Goal: Navigation & Orientation: Find specific page/section

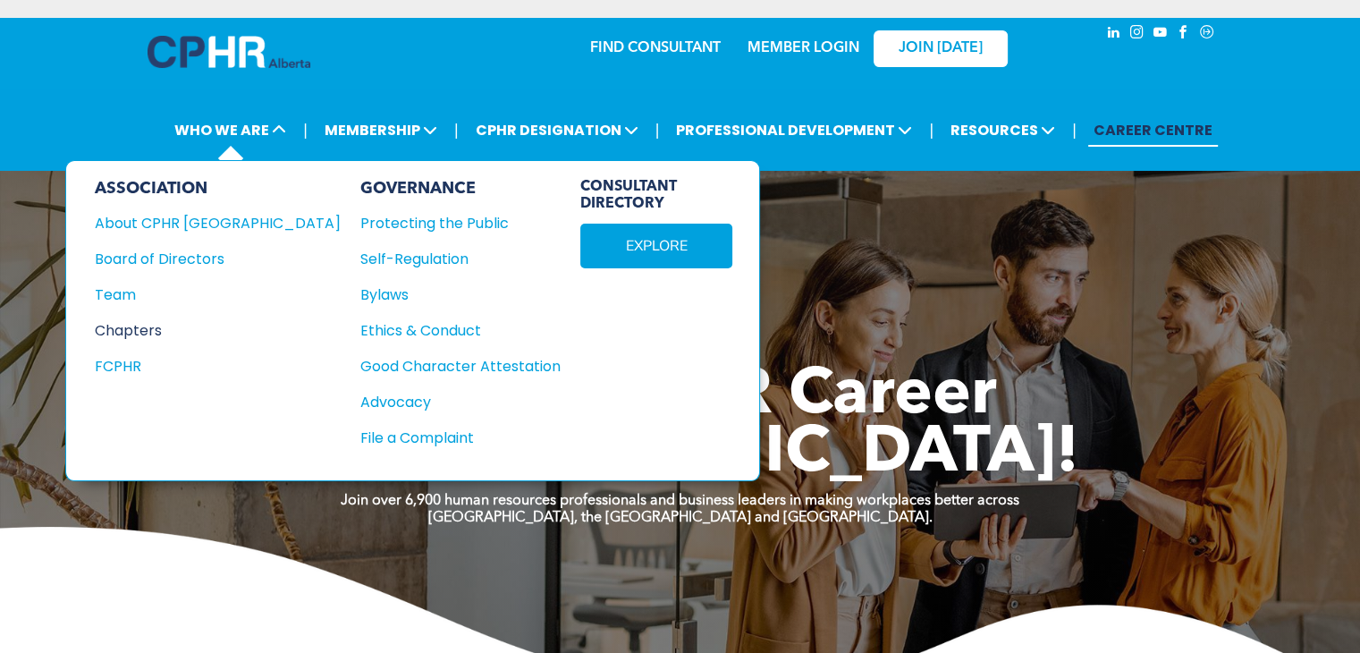
click at [174, 329] on div "Chapters" at bounding box center [206, 330] width 222 height 22
